Goal: Task Accomplishment & Management: Manage account settings

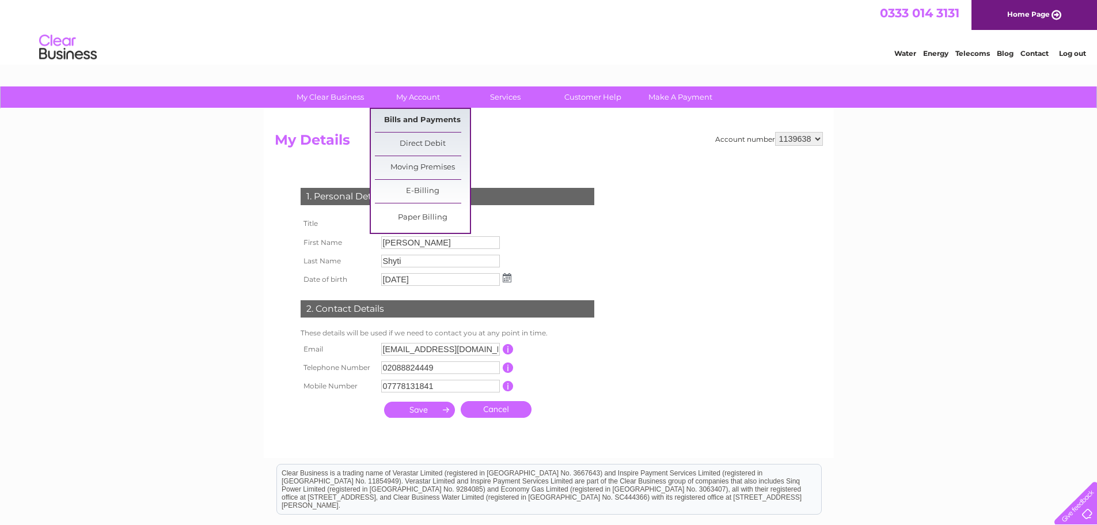
click at [427, 122] on link "Bills and Payments" at bounding box center [422, 120] width 95 height 23
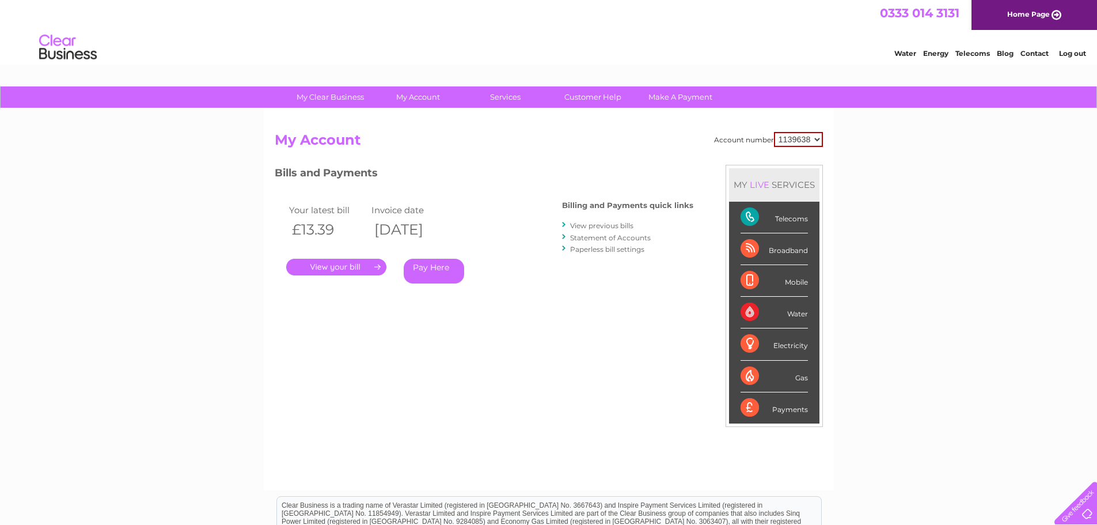
click at [352, 266] on link "." at bounding box center [336, 267] width 100 height 17
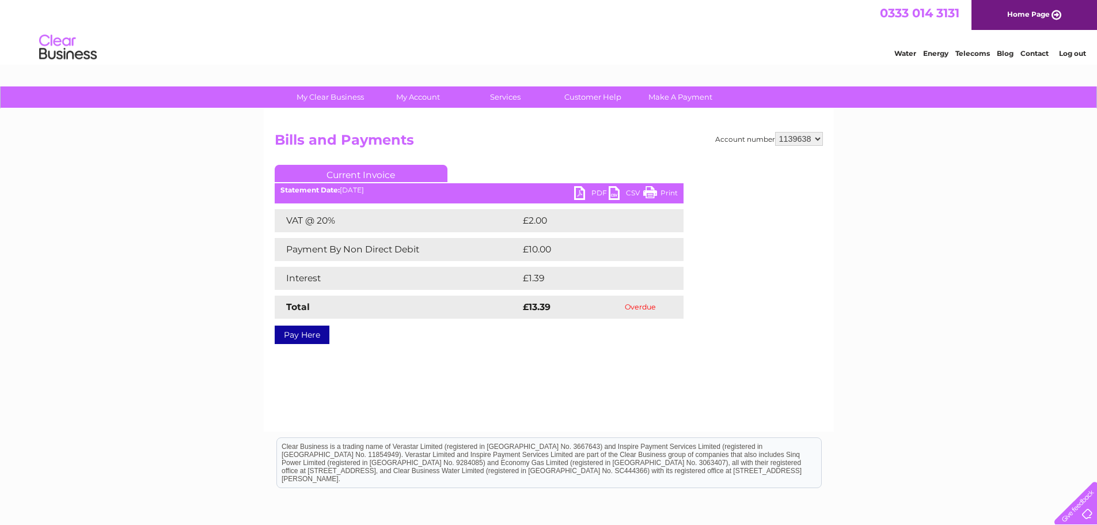
click at [818, 143] on select "1139638 1140046" at bounding box center [799, 139] width 48 height 14
select select "1140046"
click at [776, 132] on select "1139638 1140046" at bounding box center [799, 139] width 48 height 14
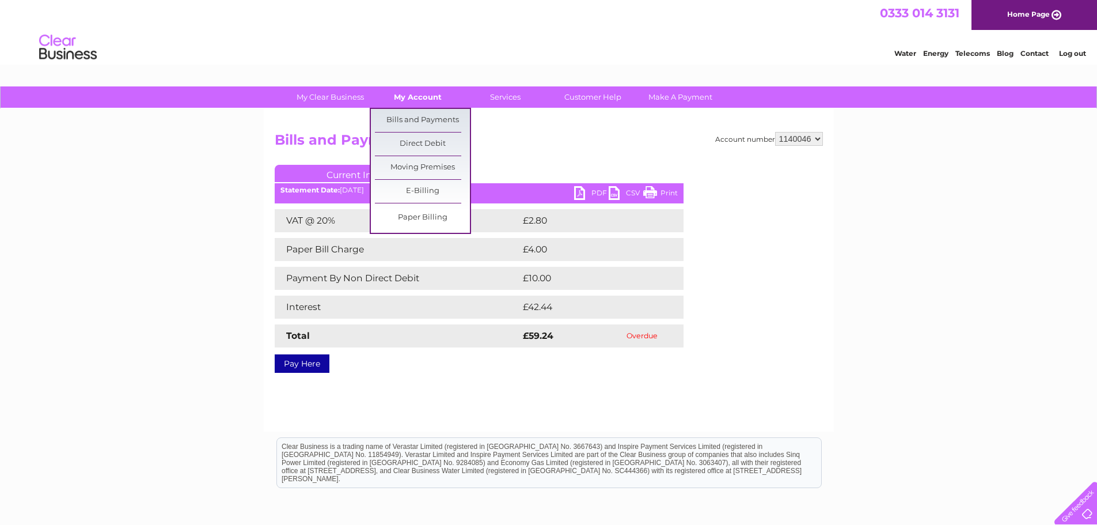
click at [433, 102] on link "My Account" at bounding box center [417, 96] width 95 height 21
click at [430, 117] on link "Bills and Payments" at bounding box center [422, 120] width 95 height 23
